Goal: Task Accomplishment & Management: Complete application form

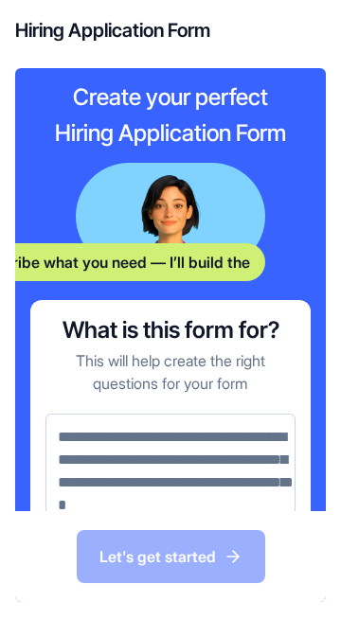
click at [266, 465] on textarea at bounding box center [170, 472] width 250 height 116
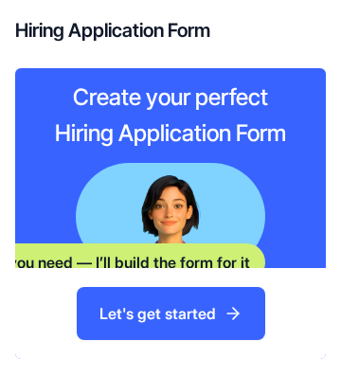
scroll to position [125, 0]
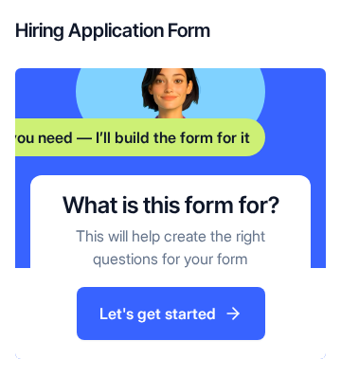
type textarea "**********"
click at [119, 328] on button "Let's get started" at bounding box center [171, 313] width 188 height 53
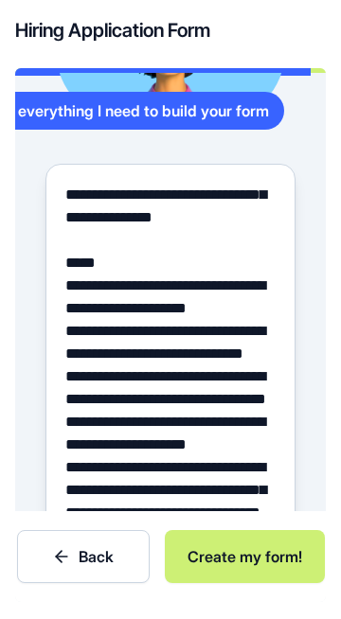
scroll to position [91, 0]
click at [204, 536] on button "Integrations" at bounding box center [181, 551] width 114 height 30
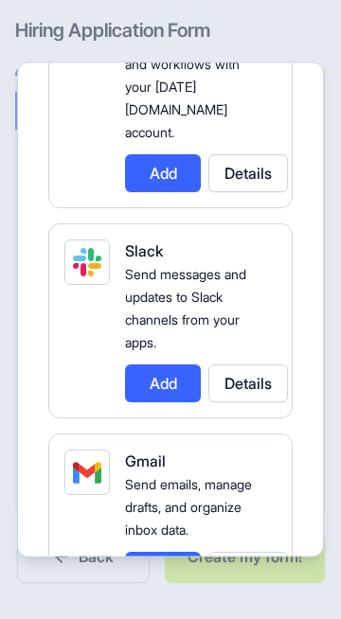
scroll to position [260, 0]
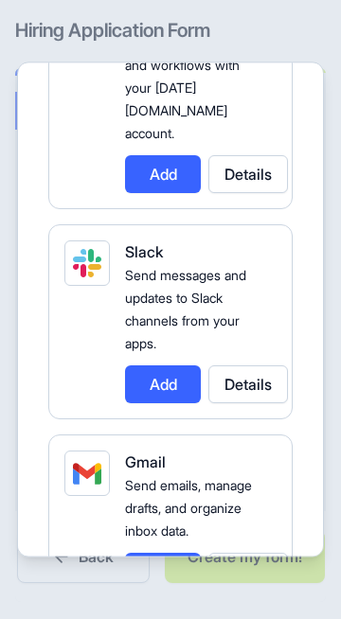
click at [170, 365] on button "Add" at bounding box center [163, 384] width 76 height 38
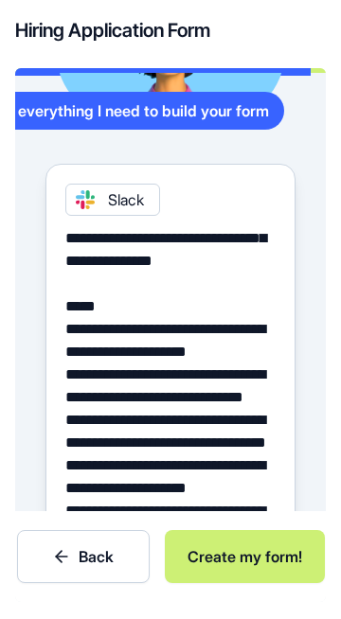
scroll to position [239, 0]
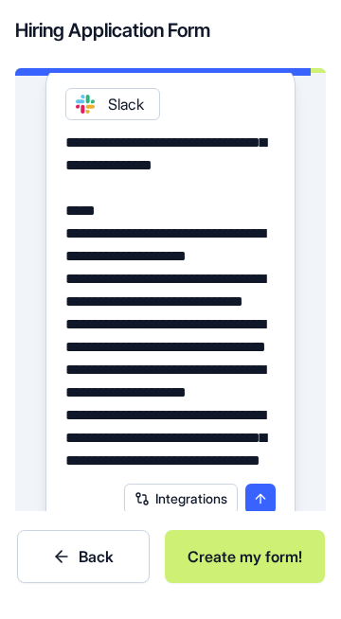
click at [269, 484] on button "submit" at bounding box center [260, 499] width 30 height 30
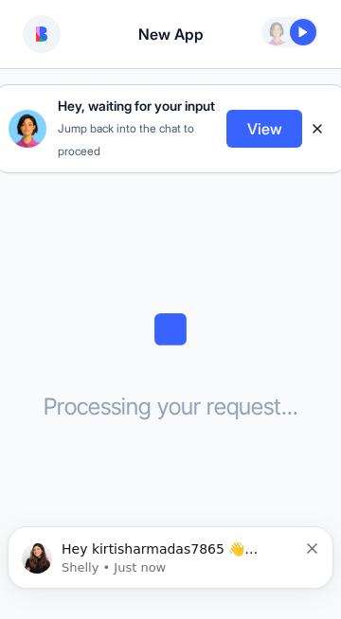
click at [310, 539] on button "Dismiss notification" at bounding box center [313, 545] width 12 height 15
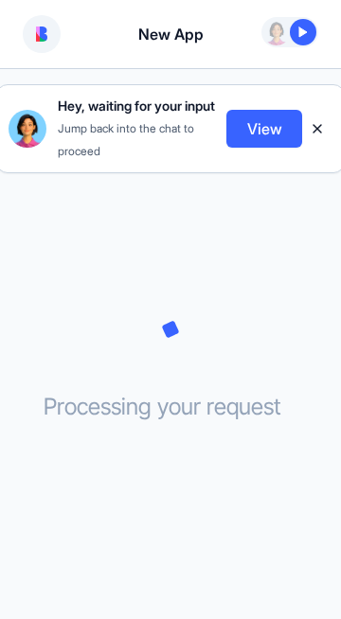
click at [276, 136] on button "View" at bounding box center [264, 129] width 76 height 38
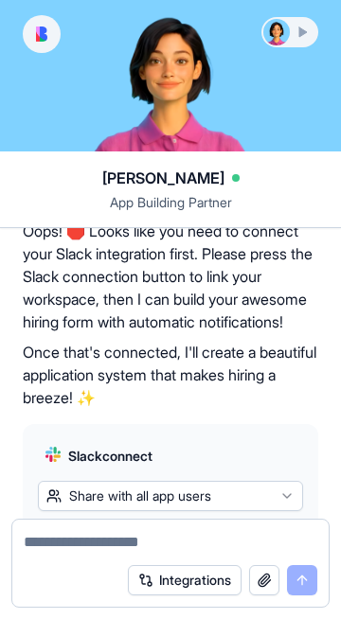
scroll to position [762, 0]
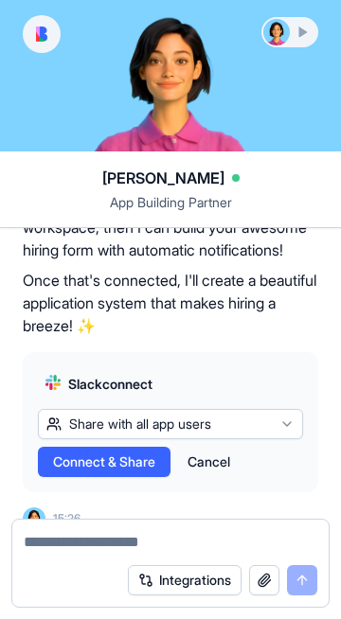
click at [112, 409] on button "Share with all app users" at bounding box center [170, 424] width 265 height 30
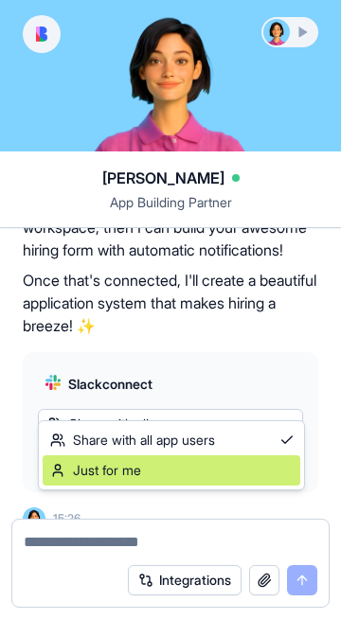
click at [92, 471] on span "Just for me" at bounding box center [95, 470] width 91 height 19
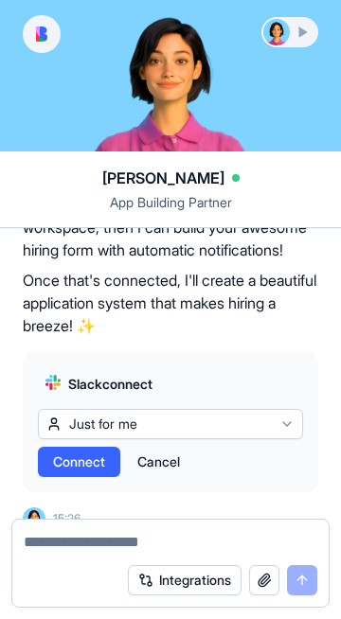
click at [55, 453] on span "Connect" at bounding box center [79, 462] width 52 height 19
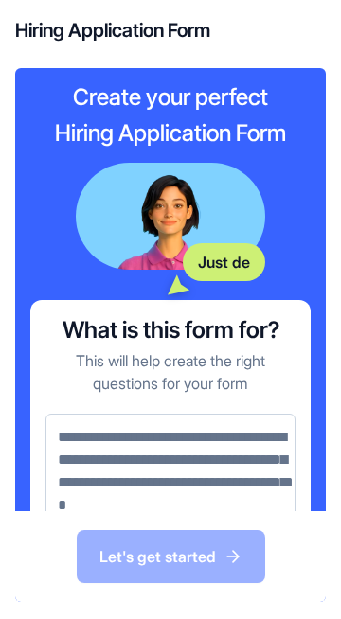
scroll to position [36, 0]
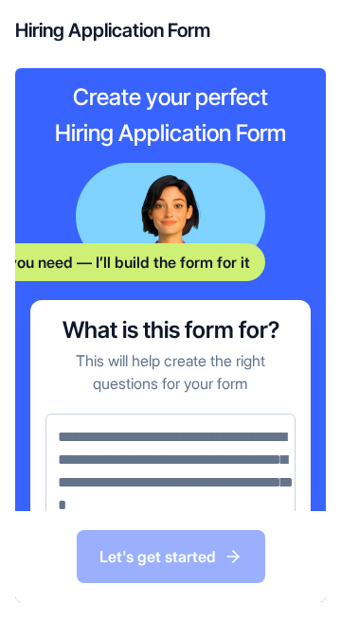
click at [238, 580] on div "Let's get started" at bounding box center [170, 556] width 311 height 91
click at [96, 414] on textarea at bounding box center [170, 472] width 250 height 116
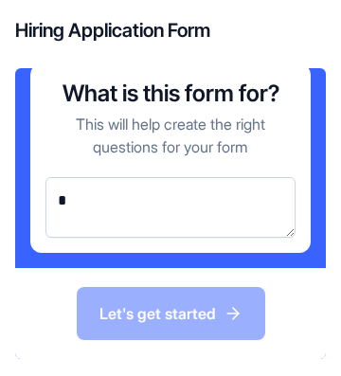
scroll to position [183, 0]
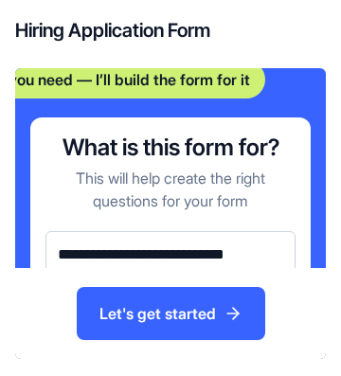
type textarea "**********"
click at [233, 338] on button "Let's get started" at bounding box center [171, 313] width 188 height 53
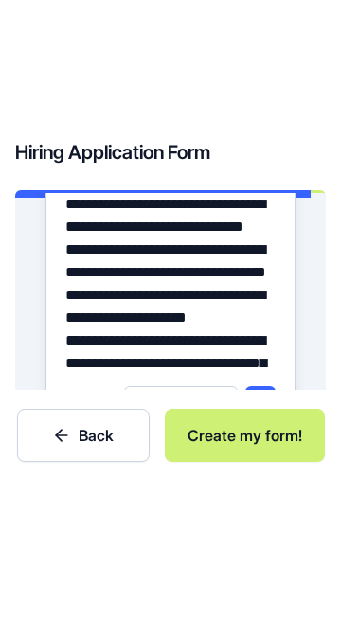
scroll to position [436, 0]
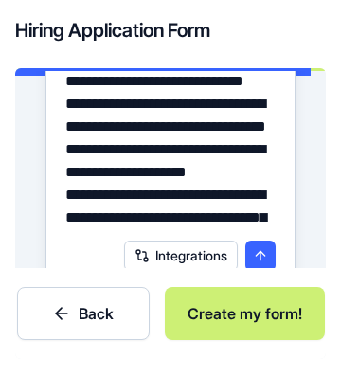
click at [291, 335] on button "Create my form!" at bounding box center [245, 313] width 160 height 53
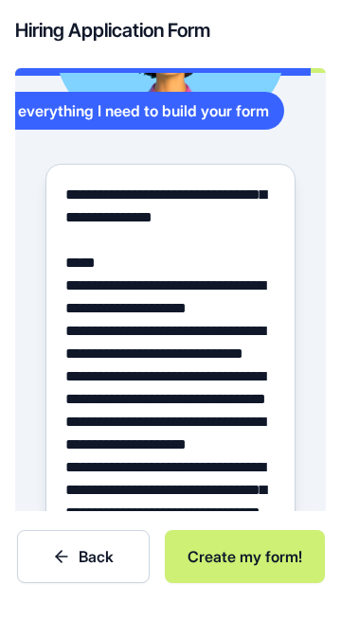
scroll to position [196, 0]
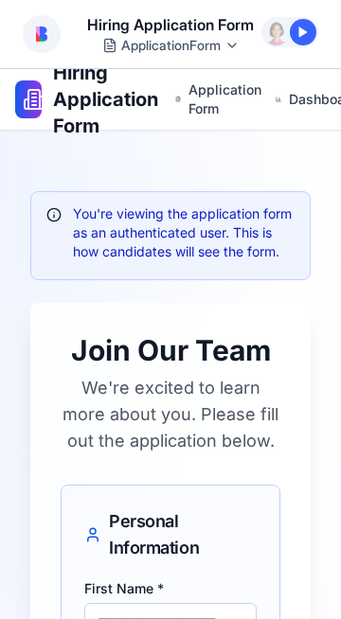
scroll to position [0, 17]
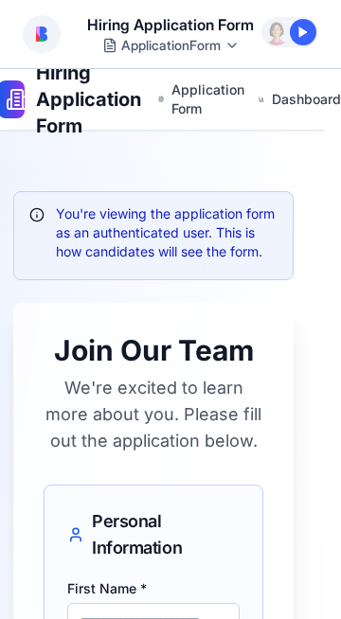
click at [297, 103] on span "Dashboard" at bounding box center [285, 99] width 26 height 19
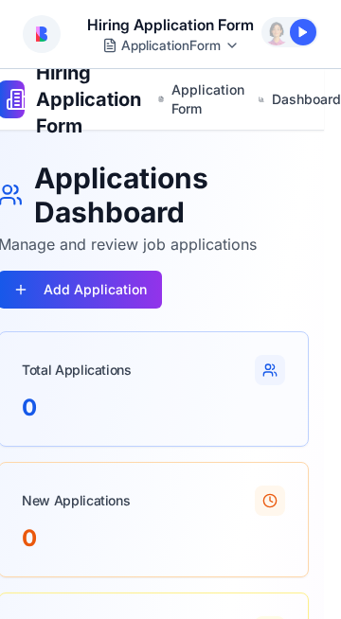
scroll to position [0, 0]
